Goal: Task Accomplishment & Management: Use online tool/utility

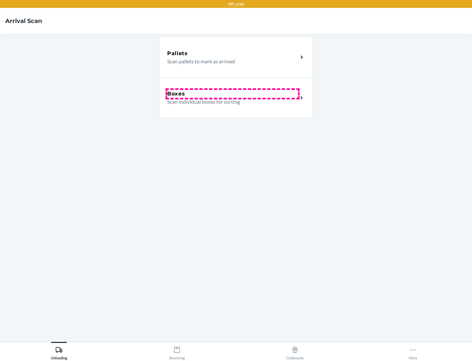
click at [232, 94] on div "Boxes" at bounding box center [232, 94] width 131 height 8
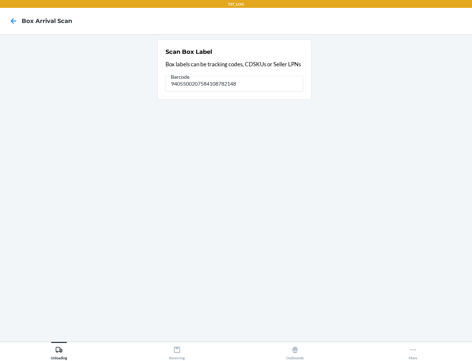
type input "9405500207584108782148"
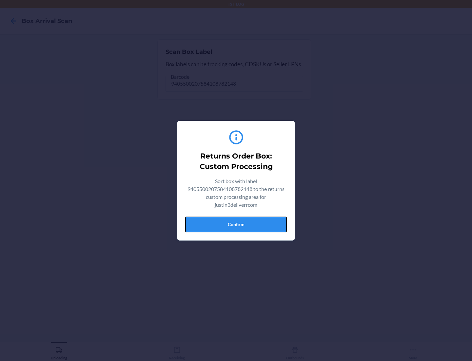
click at [236, 224] on button "Confirm" at bounding box center [236, 224] width 102 height 16
